Goal: Information Seeking & Learning: Learn about a topic

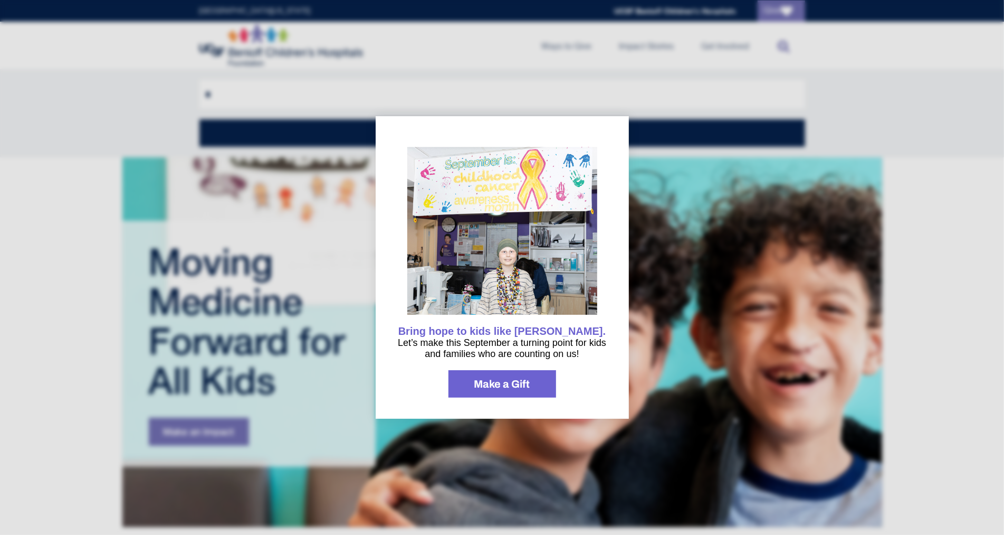
click at [650, 269] on div at bounding box center [502, 267] width 1004 height 535
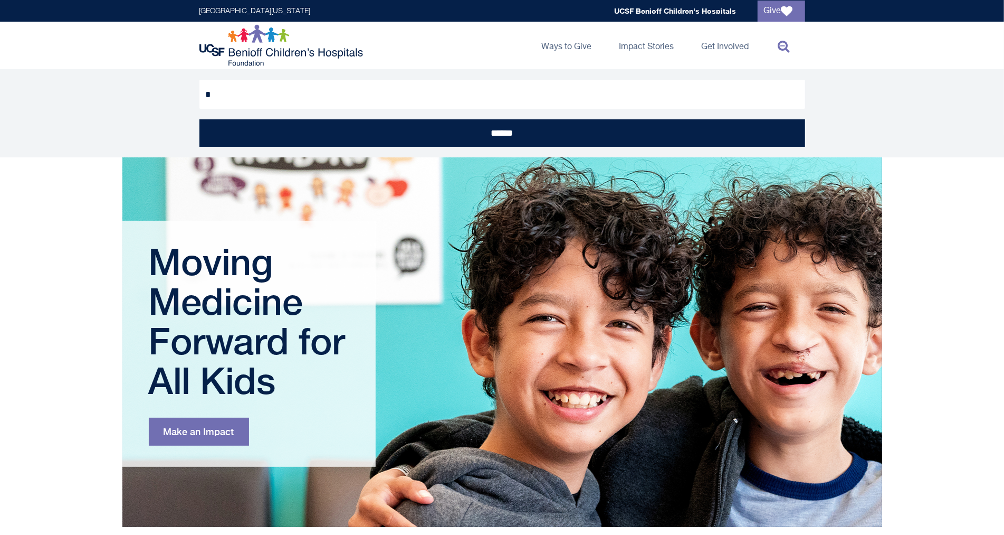
click at [279, 95] on input "*" at bounding box center [502, 94] width 606 height 29
type input "**********"
click at [199, 119] on input "******" at bounding box center [502, 132] width 606 height 27
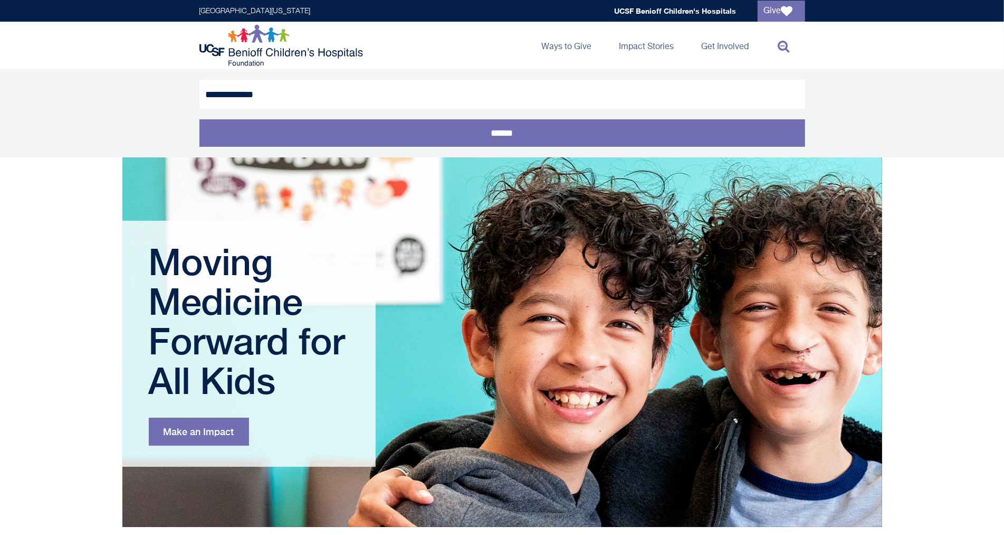
click at [242, 142] on input "******" at bounding box center [502, 132] width 606 height 27
click at [258, 129] on input "******" at bounding box center [502, 132] width 606 height 27
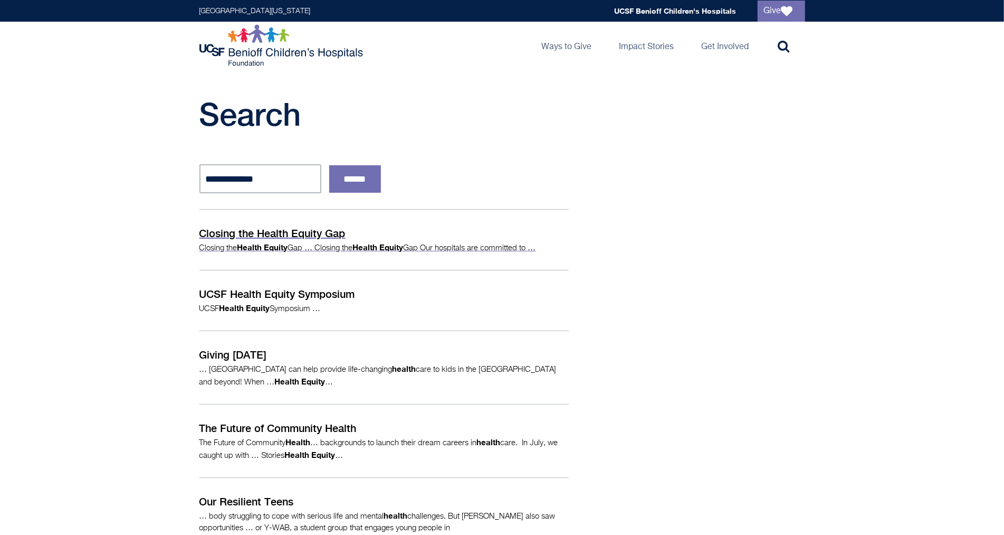
click at [232, 243] on p "Closing the Health Equity Gap … Closing the Health Equity Gap Our hospitals are…" at bounding box center [383, 247] width 369 height 13
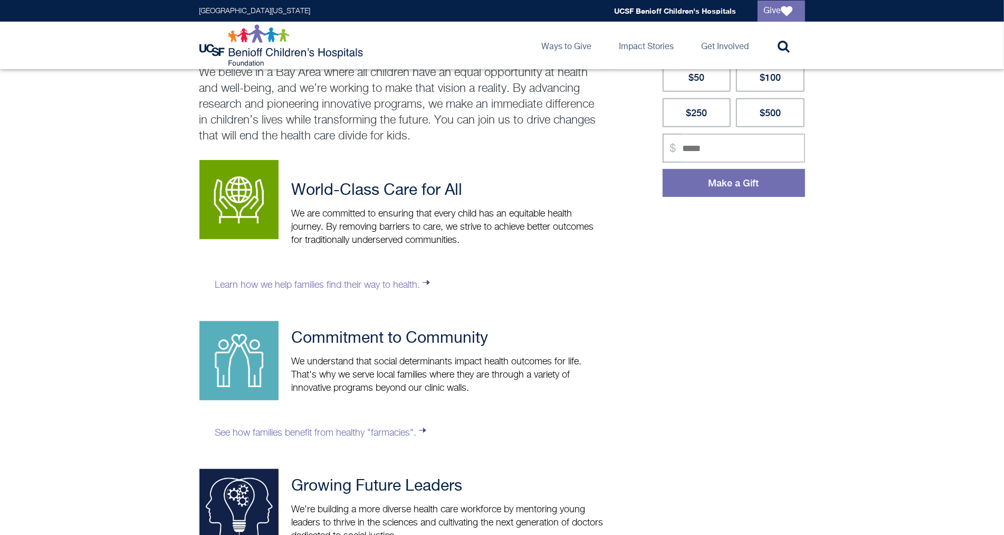
scroll to position [281, 0]
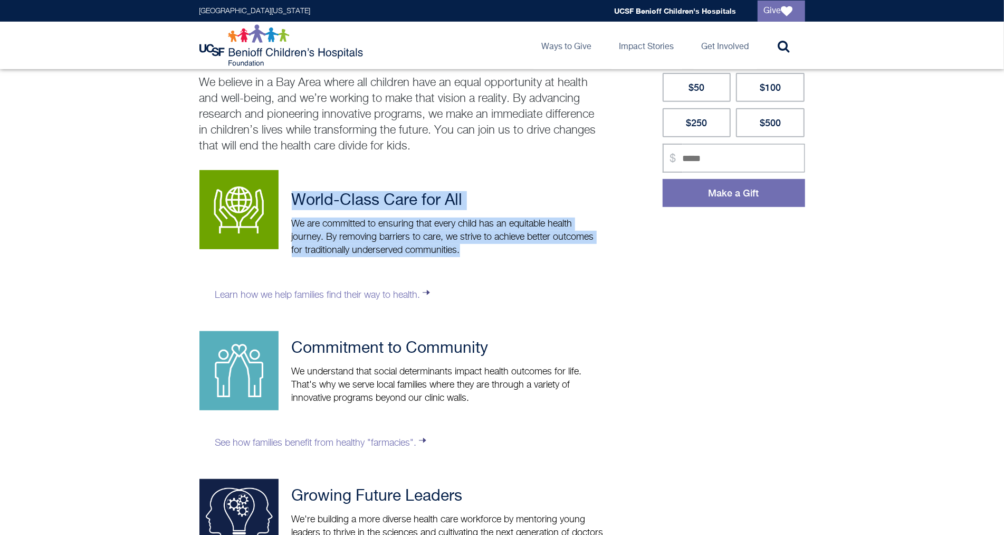
drag, startPoint x: 469, startPoint y: 248, endPoint x: 290, endPoint y: 199, distance: 185.0
click at [290, 199] on div "World-Class Care for All We are committed to ensuring that every child has an e…" at bounding box center [402, 465] width 406 height 591
copy div "World-Class Care for All We are committed to ensuring that every child has an e…"
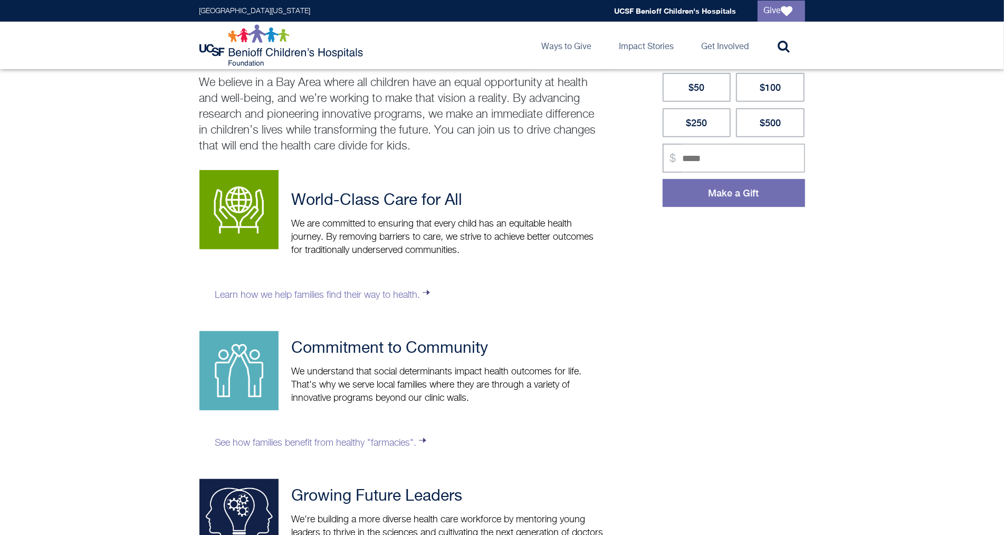
click at [410, 153] on p "We believe in a Bay Area where all children have an equal opportunity at health…" at bounding box center [402, 114] width 406 height 79
click at [460, 254] on p "We are committed to ensuring that every child has an equitable health journey. …" at bounding box center [402, 237] width 406 height 40
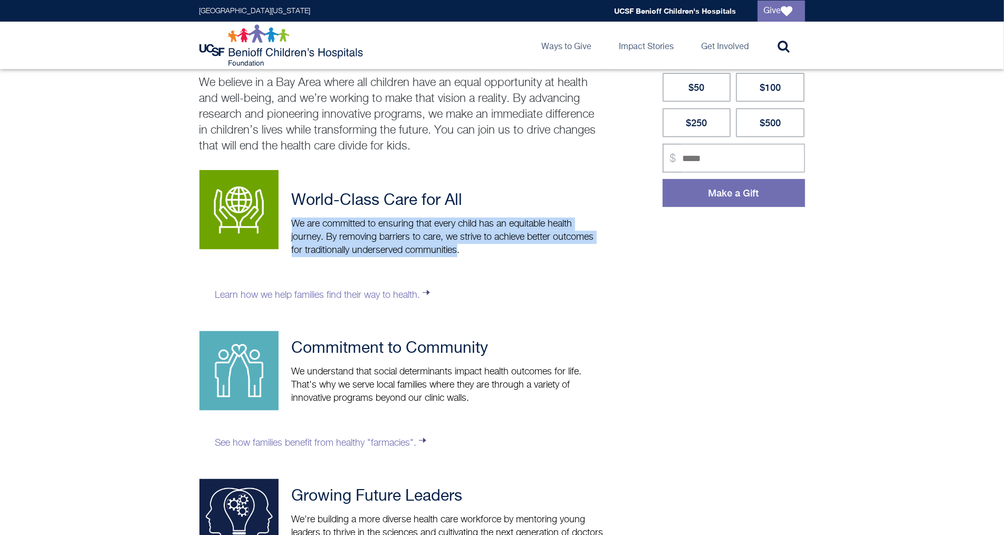
drag, startPoint x: 459, startPoint y: 251, endPoint x: 285, endPoint y: 228, distance: 175.6
click at [285, 228] on p "We are committed to ensuring that every child has an equitable health journey. …" at bounding box center [402, 237] width 406 height 40
copy p "We are committed to ensuring that every child has an equitable health journey. …"
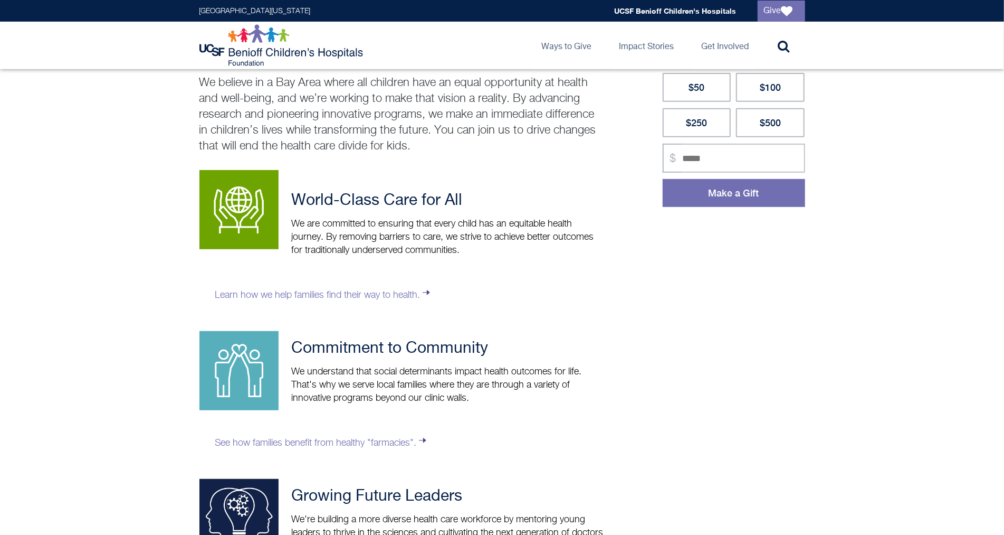
click at [464, 323] on div "World-Class Care for All We are committed to ensuring that every child has an e…" at bounding box center [402, 465] width 406 height 591
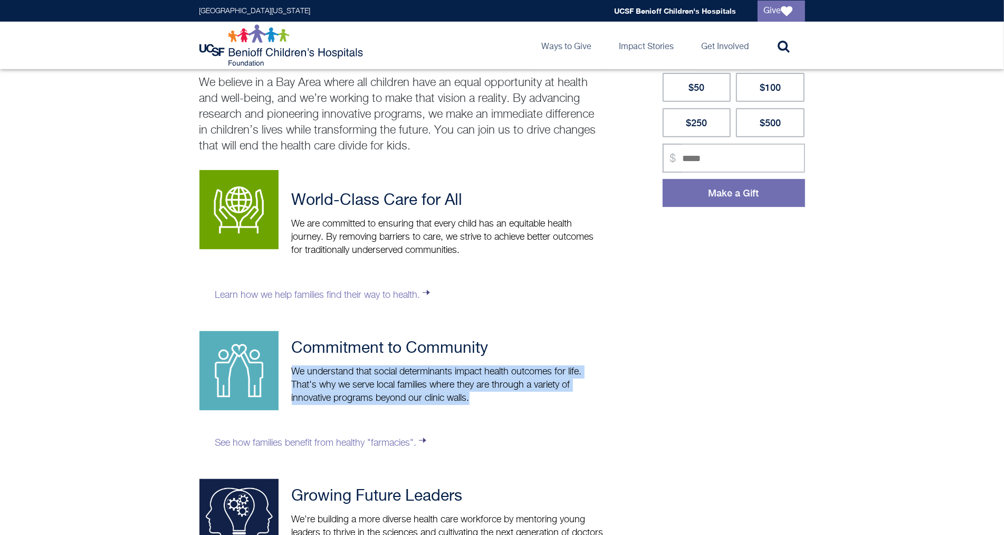
drag, startPoint x: 483, startPoint y: 395, endPoint x: 288, endPoint y: 371, distance: 196.2
click at [288, 371] on p "We understand that social determinants impact health outcomes for life. That's …" at bounding box center [402, 385] width 406 height 40
click at [275, 439] on link "See how families benefit from healthy "farmacies"." at bounding box center [321, 442] width 213 height 9
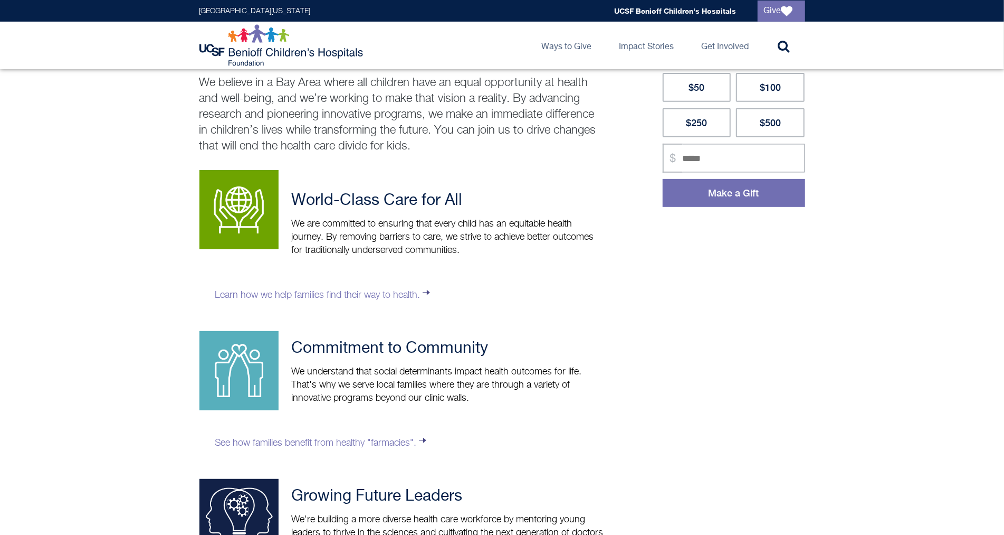
click at [539, 281] on p "Learn how we help families find their way to health." at bounding box center [402, 293] width 406 height 47
click at [380, 292] on link "Learn how we help families find their way to health." at bounding box center [323, 294] width 217 height 9
click at [328, 293] on link "Learn how we help families find their way to health." at bounding box center [323, 294] width 217 height 9
click at [386, 295] on link "Learn how we help families find their way to health." at bounding box center [323, 294] width 217 height 9
click at [326, 443] on link "See how families benefit from healthy "farmacies"." at bounding box center [321, 442] width 213 height 9
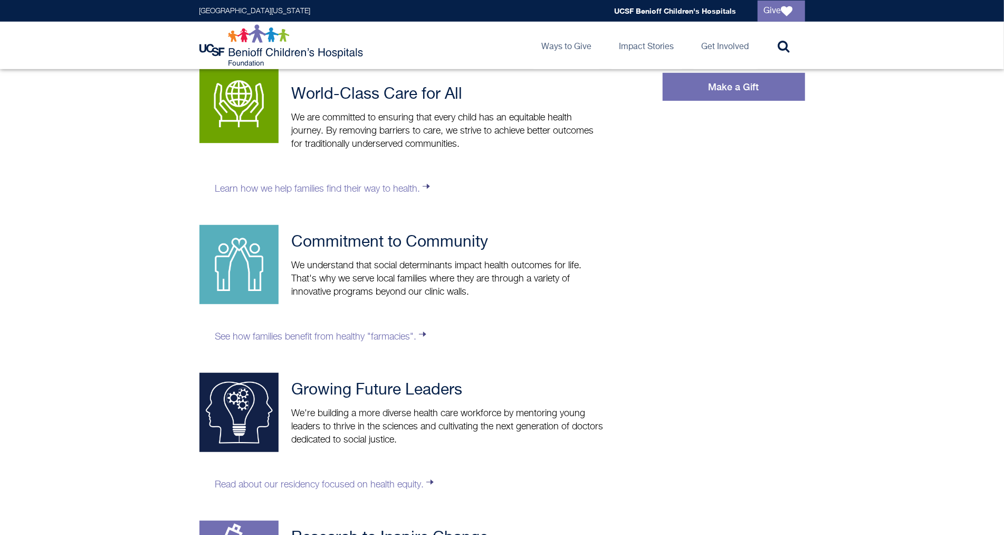
scroll to position [397, 0]
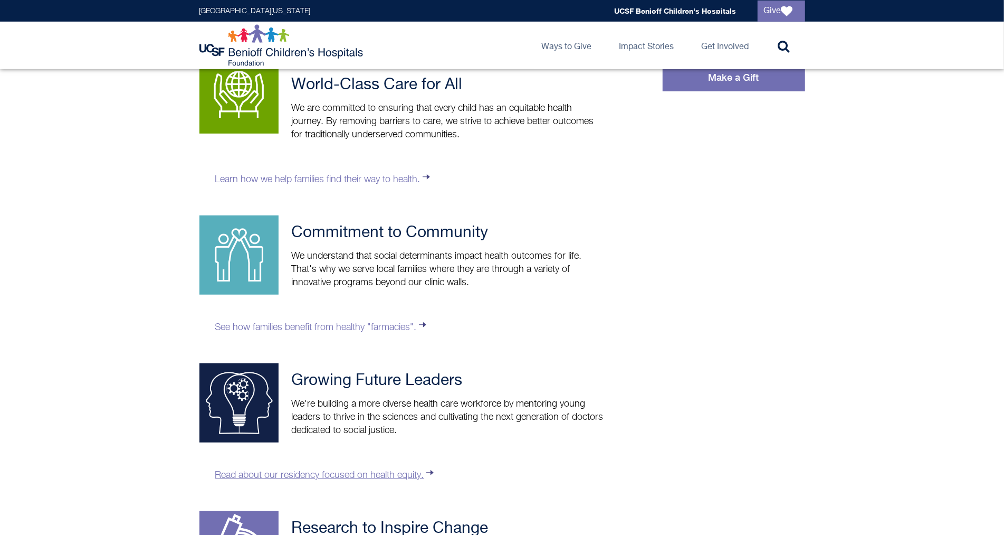
click at [339, 475] on link "Read about our residency focused on health equity." at bounding box center [325, 474] width 221 height 9
drag, startPoint x: 465, startPoint y: 381, endPoint x: 289, endPoint y: 381, distance: 176.3
click at [289, 381] on h3 "Growing Future Leaders" at bounding box center [402, 380] width 406 height 19
copy h3 "Growing Future Leaders"
click at [929, 233] on main "Closing the Health Equity Gap Our hospitals are committed to advancing health e…" at bounding box center [502, 172] width 1004 height 1000
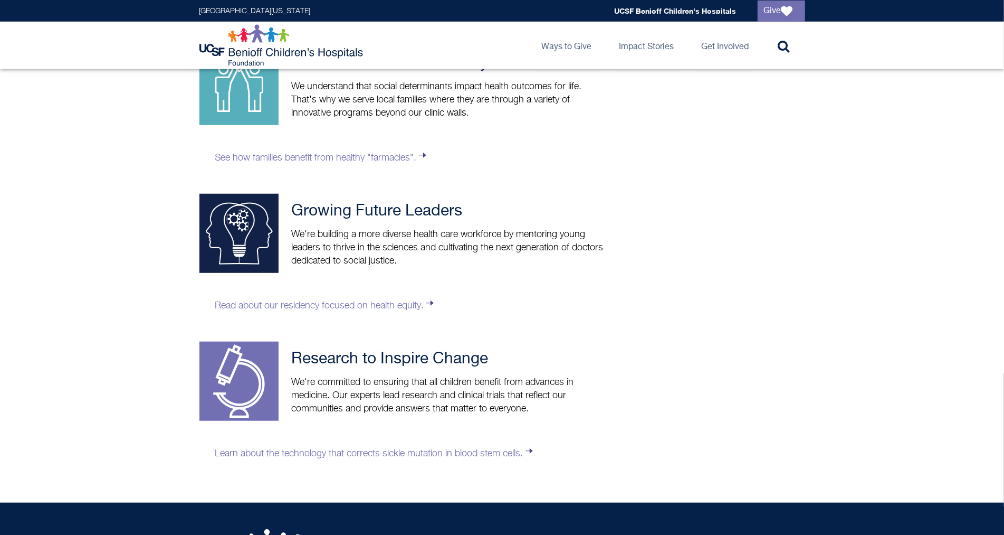
scroll to position [629, 0]
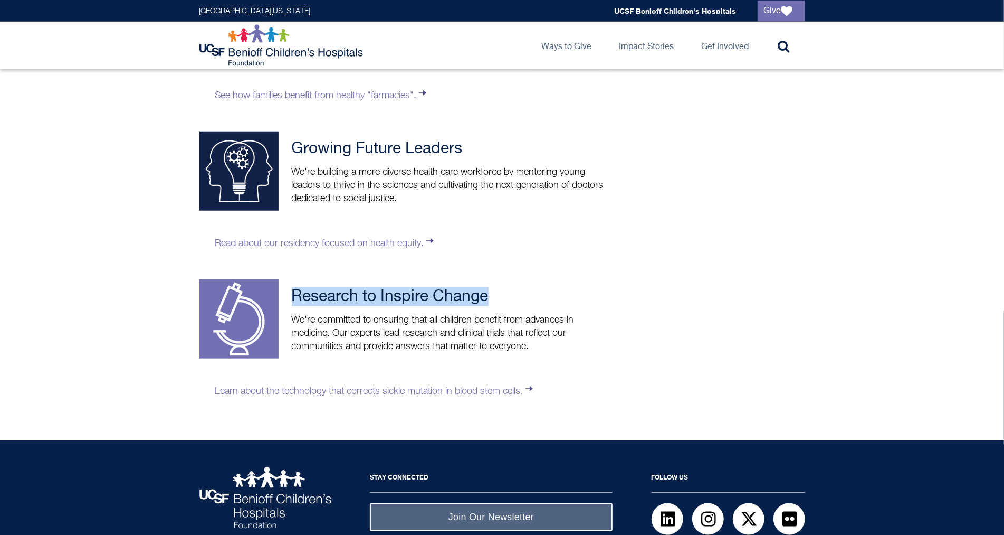
drag, startPoint x: 506, startPoint y: 298, endPoint x: 291, endPoint y: 292, distance: 214.9
click at [290, 292] on h3 "Research to Inspire Change" at bounding box center [402, 296] width 406 height 19
copy h3 "Research to Inspire Change"
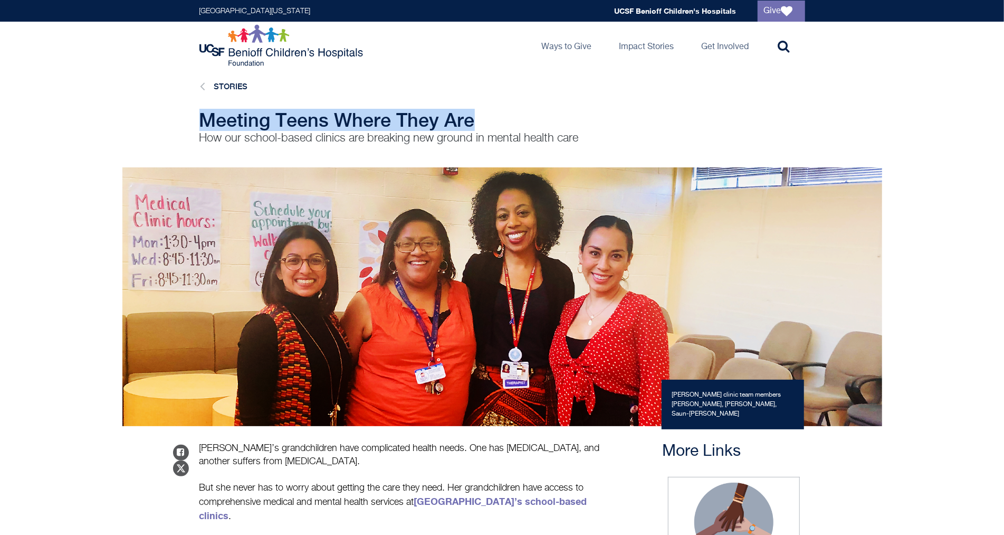
drag, startPoint x: 488, startPoint y: 120, endPoint x: 191, endPoint y: 114, distance: 297.2
click at [191, 114] on div "Meeting Teens Where They Are How our school-based clinics are breaking new grou…" at bounding box center [502, 127] width 625 height 37
copy span "Meeting Teens Where They Are"
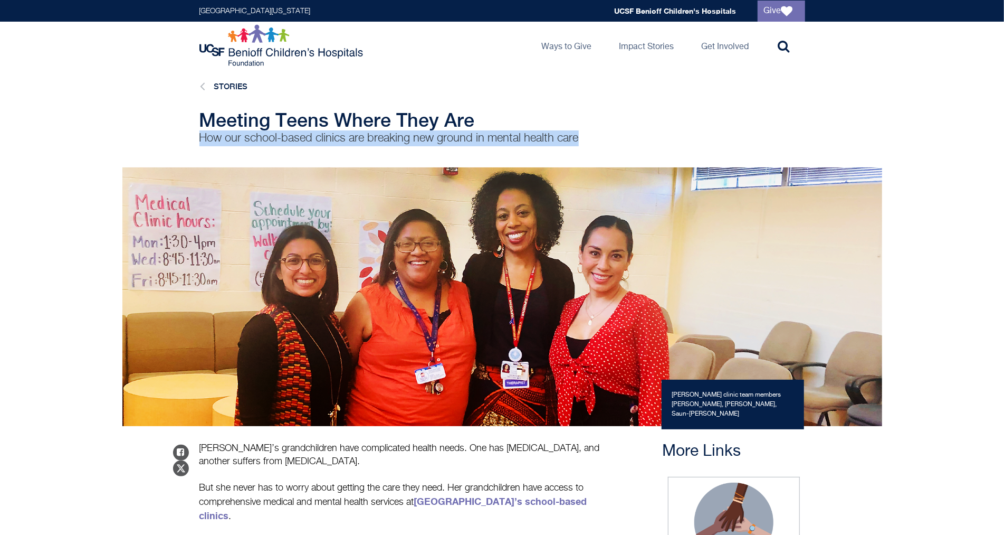
drag, startPoint x: 201, startPoint y: 135, endPoint x: 595, endPoint y: 138, distance: 394.2
click at [595, 138] on p "How our school-based clinics are breaking new ground in mental health care" at bounding box center [402, 138] width 406 height 16
copy p "How our school-based clinics are breaking new ground in mental health care"
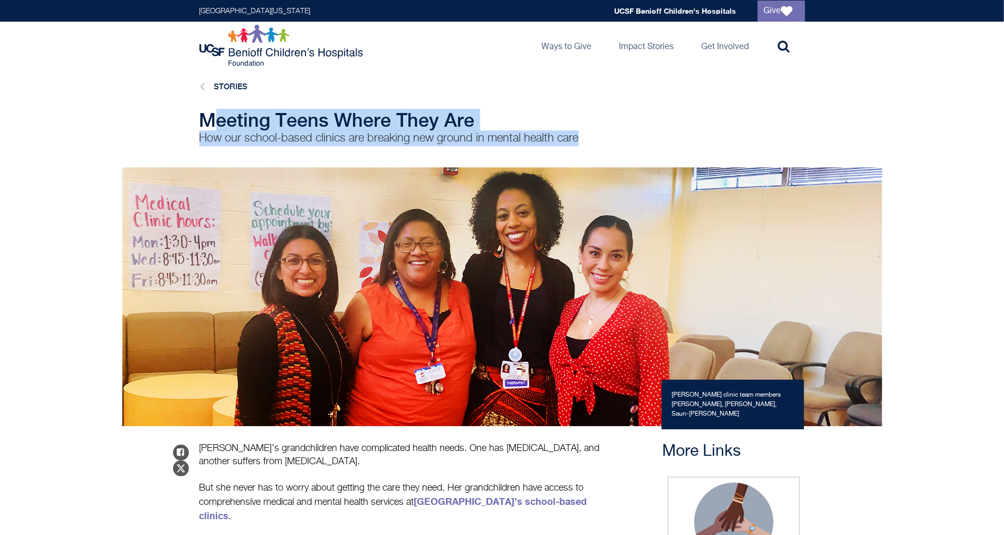
drag, startPoint x: 604, startPoint y: 138, endPoint x: 218, endPoint y: 127, distance: 385.4
click at [218, 127] on div "Meeting Teens Where They Are How our school-based clinics are breaking new grou…" at bounding box center [502, 127] width 625 height 37
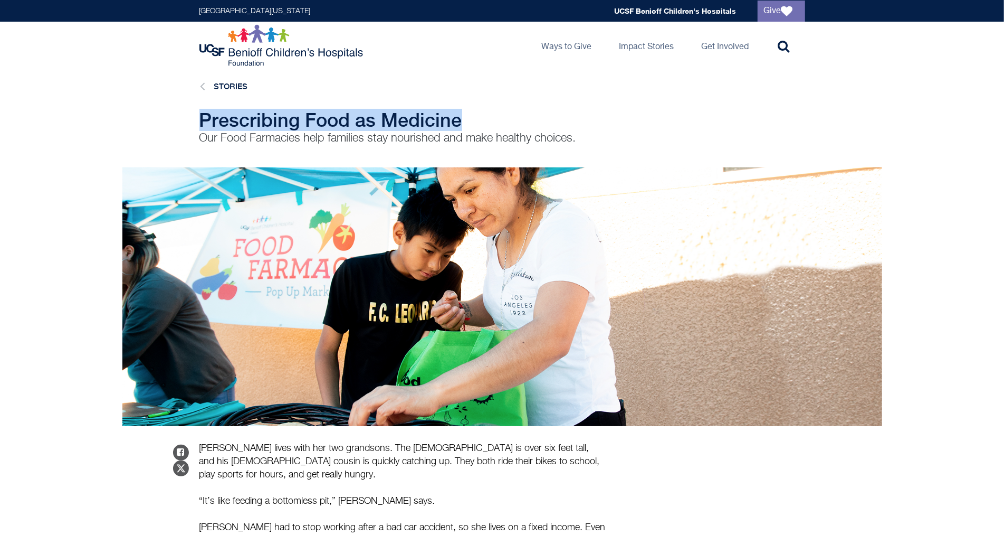
drag, startPoint x: 467, startPoint y: 123, endPoint x: 204, endPoint y: 109, distance: 262.7
click at [204, 109] on h1 "Prescribing Food as Medicine" at bounding box center [402, 119] width 406 height 21
copy span "Prescribing Food as Medicine"
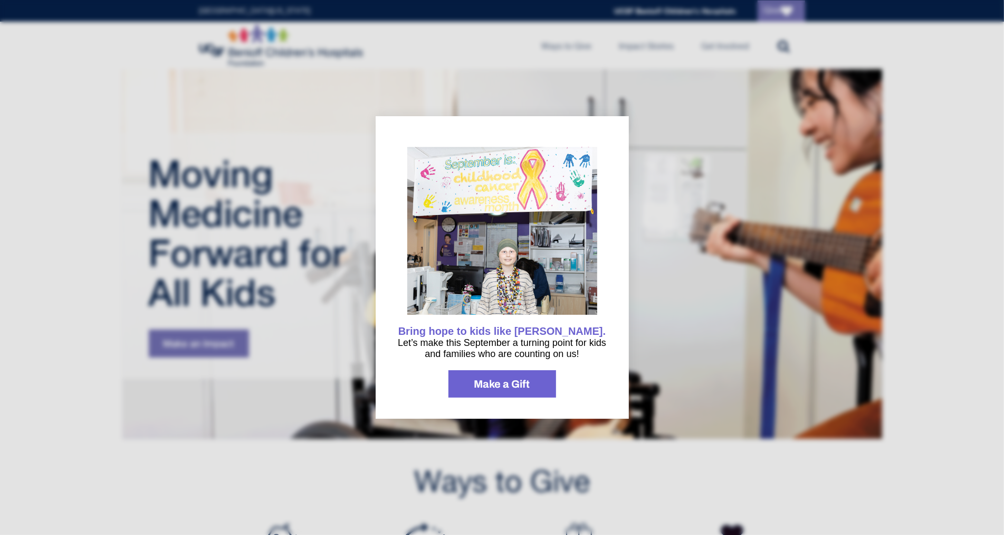
click at [669, 115] on div at bounding box center [502, 267] width 1004 height 535
click at [687, 94] on div at bounding box center [502, 267] width 1004 height 535
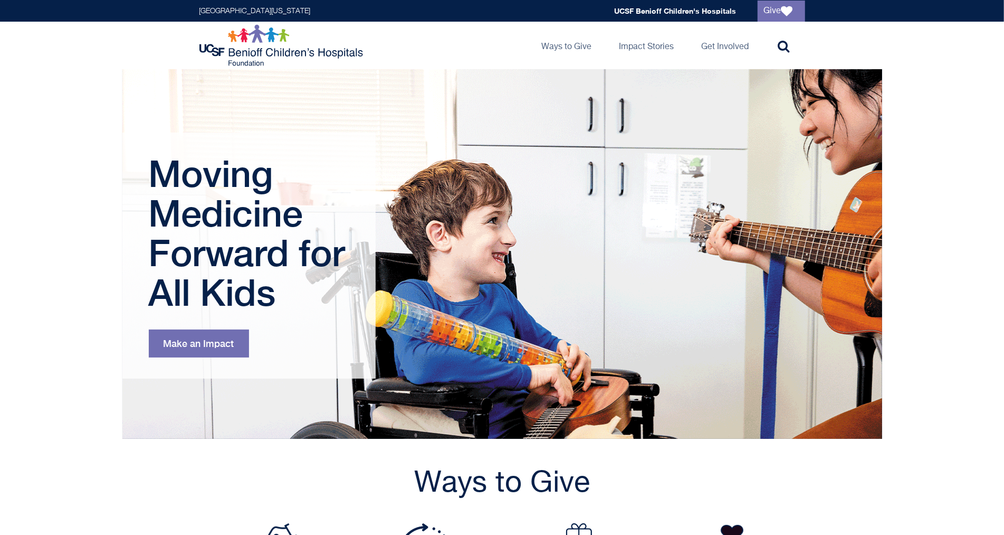
click at [695, 174] on div at bounding box center [502, 267] width 1004 height 535
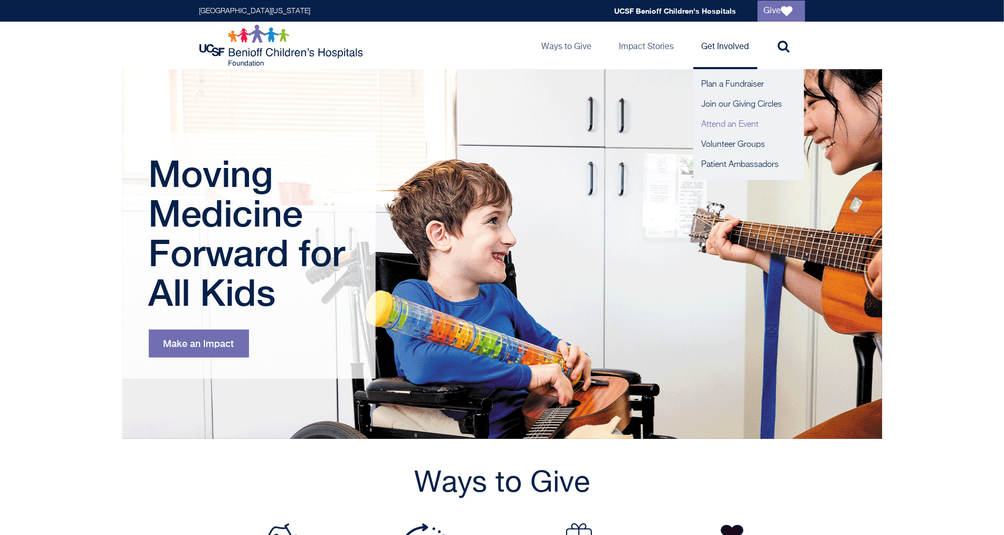
click at [731, 121] on link "Attend an Event" at bounding box center [748, 125] width 111 height 20
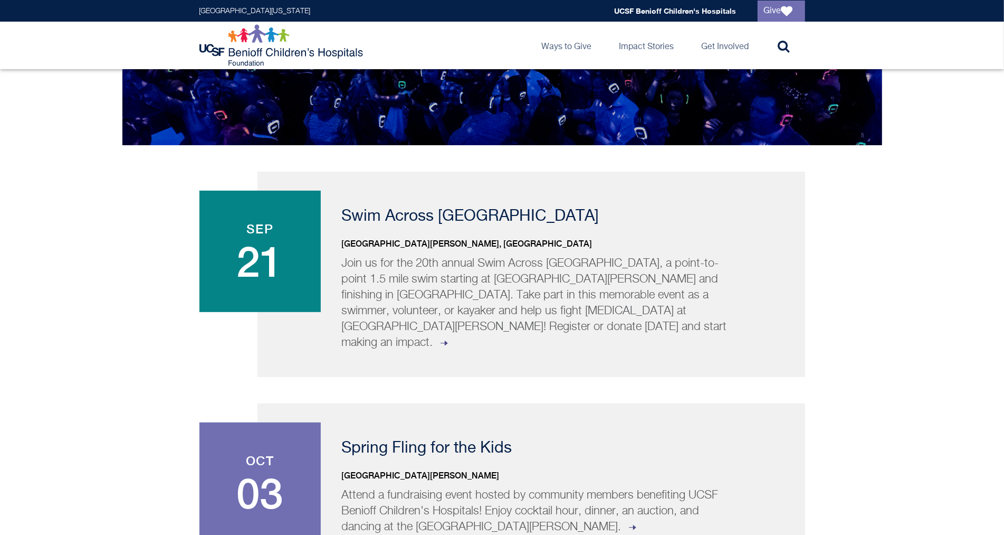
scroll to position [110, 0]
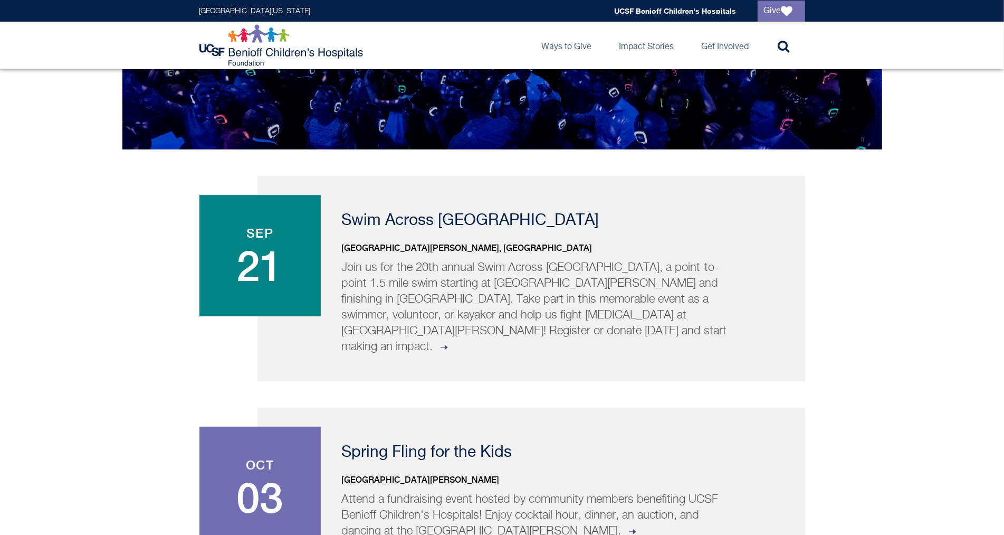
drag, startPoint x: 0, startPoint y: 0, endPoint x: 963, endPoint y: 159, distance: 975.7
click at [963, 159] on html "Skip to main content [GEOGRAPHIC_DATA][US_STATE] Global navigation [GEOGRAPHIC_…" at bounding box center [502, 157] width 1004 height 535
